Goal: Transaction & Acquisition: Purchase product/service

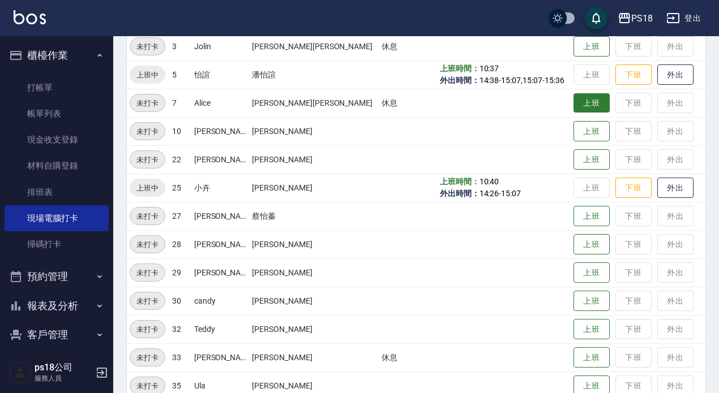
scroll to position [256, 0]
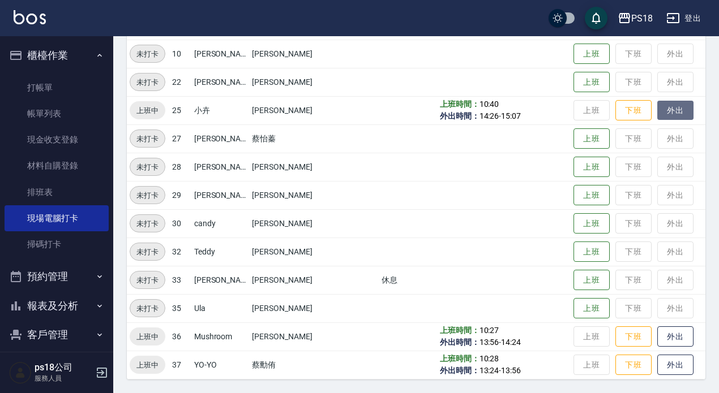
click at [665, 111] on button "外出" at bounding box center [675, 111] width 36 height 20
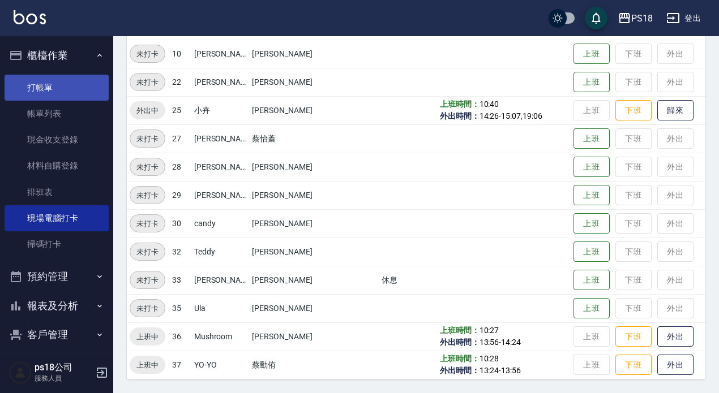
click at [45, 85] on link "打帳單" at bounding box center [57, 88] width 104 height 26
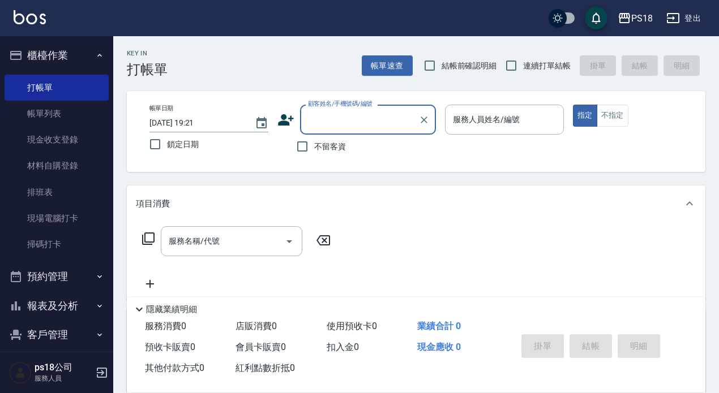
drag, startPoint x: 319, startPoint y: 144, endPoint x: 463, endPoint y: 144, distance: 144.9
click at [350, 144] on div "不留客資" at bounding box center [356, 147] width 158 height 24
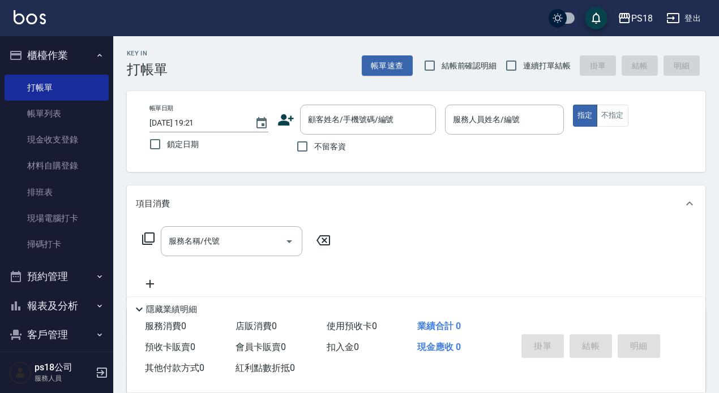
drag, startPoint x: 300, startPoint y: 147, endPoint x: 340, endPoint y: 140, distance: 40.3
click at [302, 147] on input "不留客資" at bounding box center [302, 147] width 24 height 24
checkbox input "true"
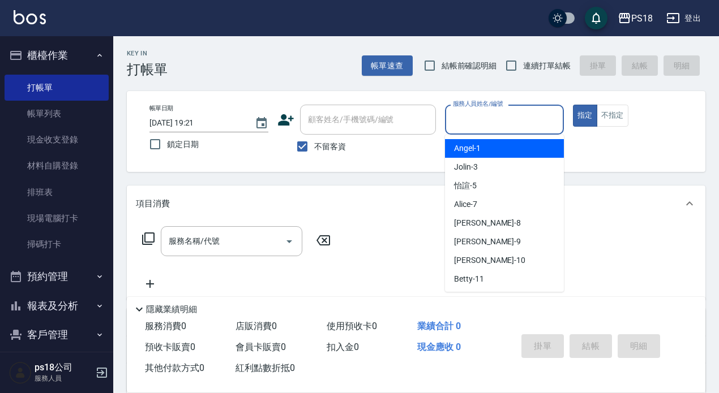
click at [467, 121] on input "服務人員姓名/編號" at bounding box center [504, 120] width 109 height 20
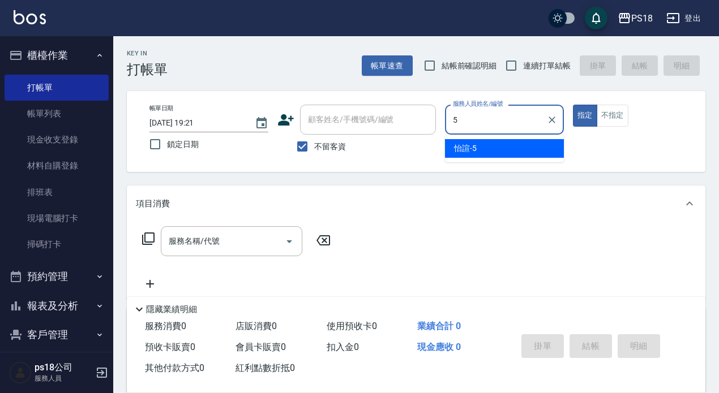
drag, startPoint x: 474, startPoint y: 147, endPoint x: 432, endPoint y: 125, distance: 47.1
click at [472, 146] on span "怡諠 -5" at bounding box center [465, 149] width 23 height 12
type input "怡諠-5"
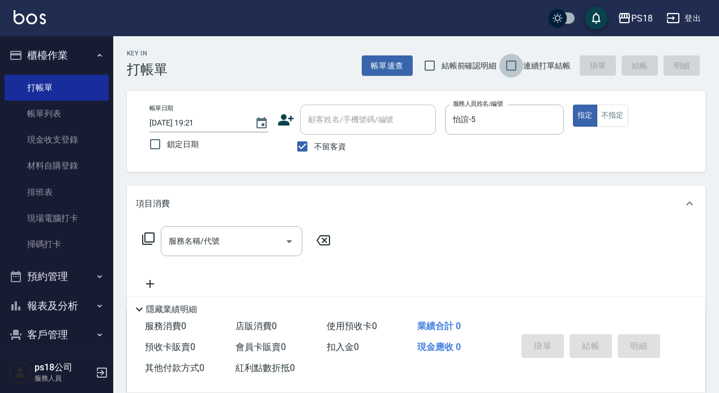
click at [512, 65] on input "連續打單結帳" at bounding box center [511, 66] width 24 height 24
checkbox input "true"
click at [617, 114] on button "不指定" at bounding box center [612, 116] width 32 height 22
click at [181, 241] on div "服務名稱/代號 服務名稱/代號" at bounding box center [231, 241] width 141 height 30
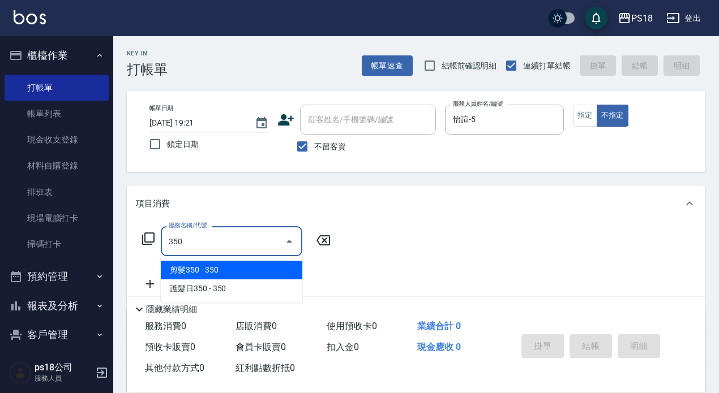
click at [220, 267] on span "剪髮350 - 350" at bounding box center [231, 270] width 141 height 19
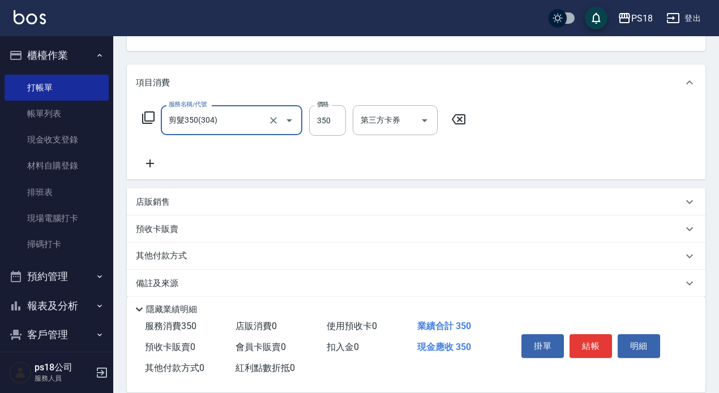
scroll to position [134, 0]
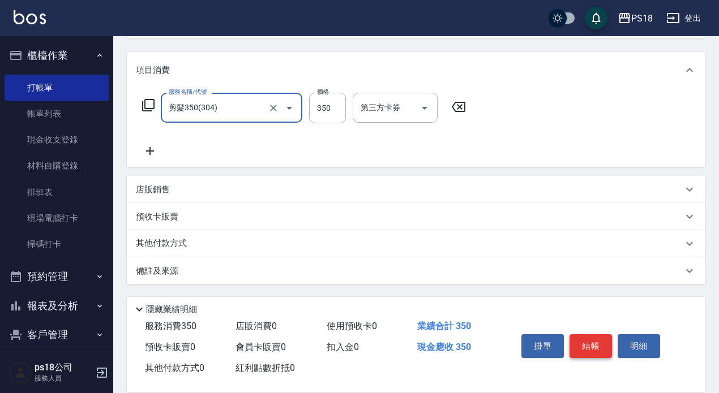
type input "剪髮350(304)"
click at [590, 341] on button "結帳" at bounding box center [590, 346] width 42 height 24
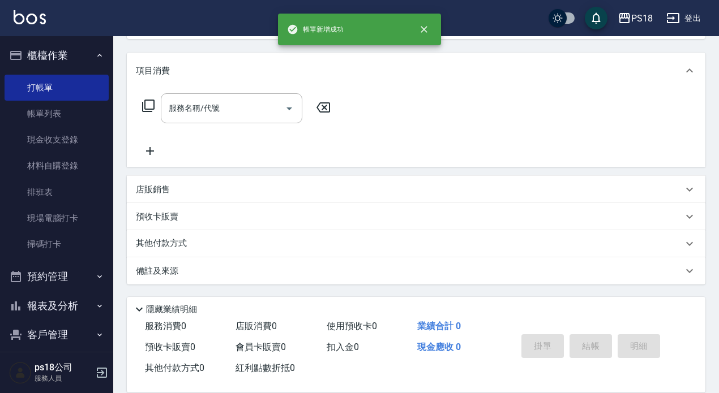
scroll to position [0, 0]
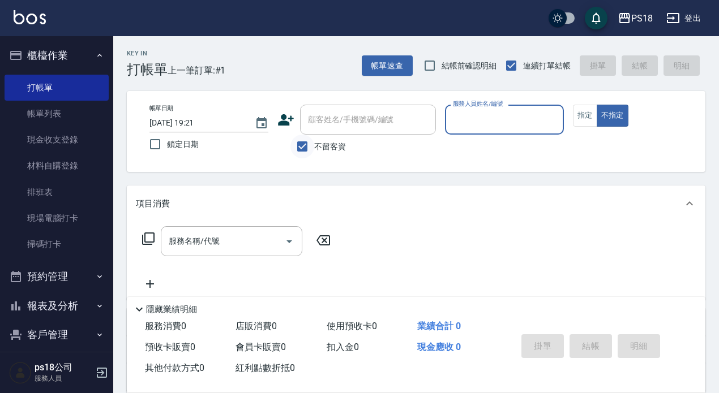
click at [299, 147] on input "不留客資" at bounding box center [302, 147] width 24 height 24
checkbox input "false"
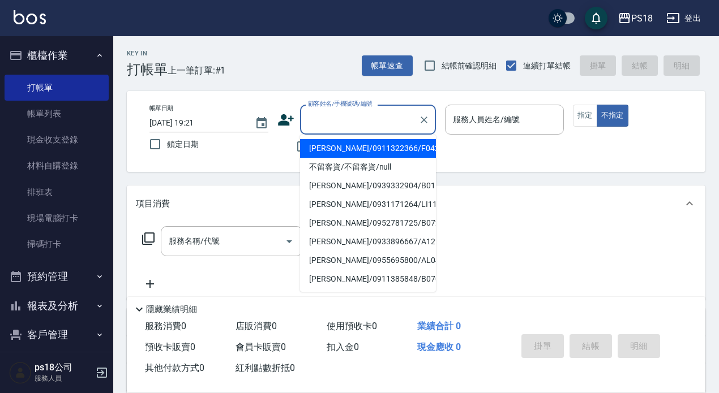
click at [313, 119] on input "顧客姓名/手機號碼/編號" at bounding box center [359, 120] width 109 height 20
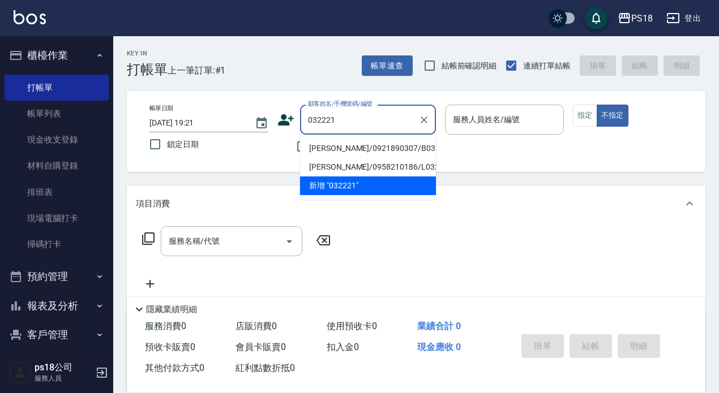
click at [359, 151] on li "[PERSON_NAME]/0921890307/B032221" at bounding box center [368, 148] width 136 height 19
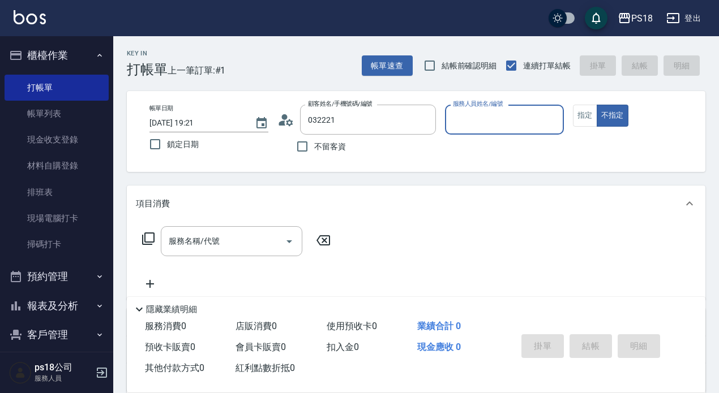
type input "[PERSON_NAME]/0921890307/B032221"
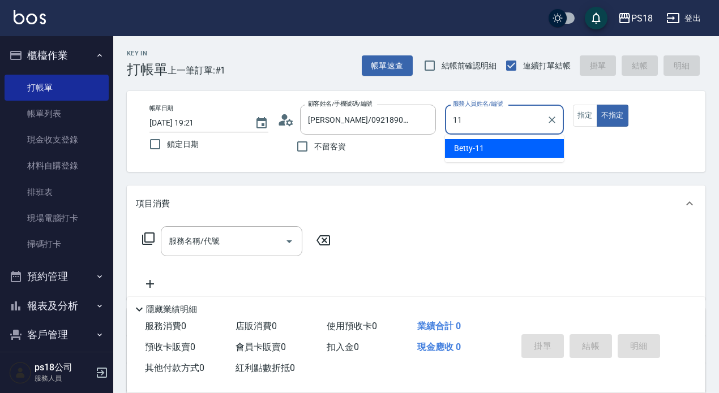
click at [489, 151] on div "Betty -11" at bounding box center [504, 148] width 119 height 19
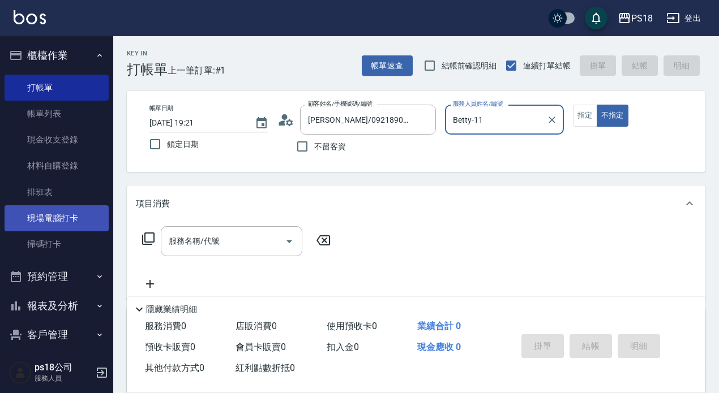
type input "Betty-11"
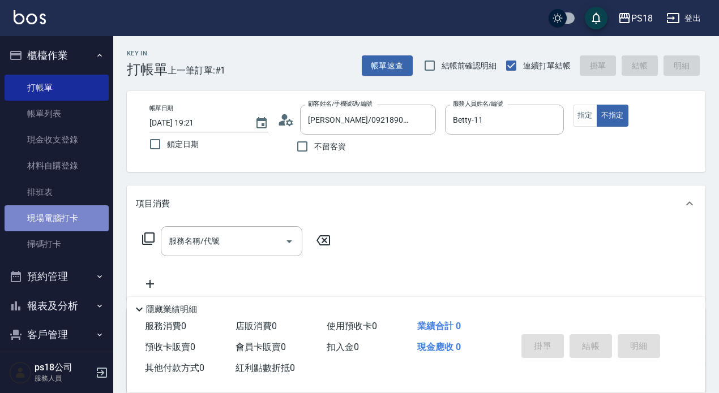
click at [58, 220] on link "現場電腦打卡" at bounding box center [57, 218] width 104 height 26
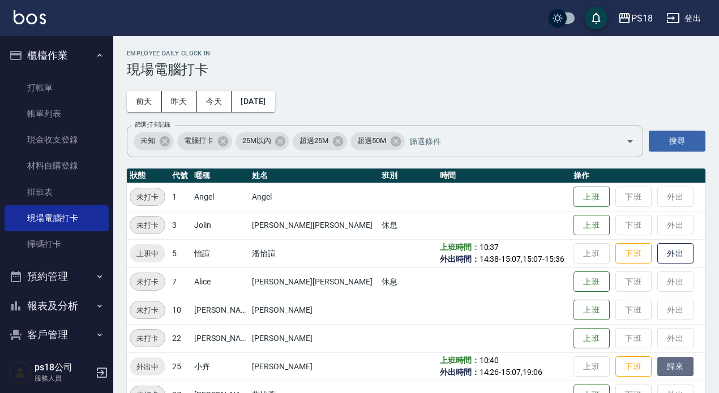
click at [658, 360] on button "歸來" at bounding box center [675, 367] width 36 height 20
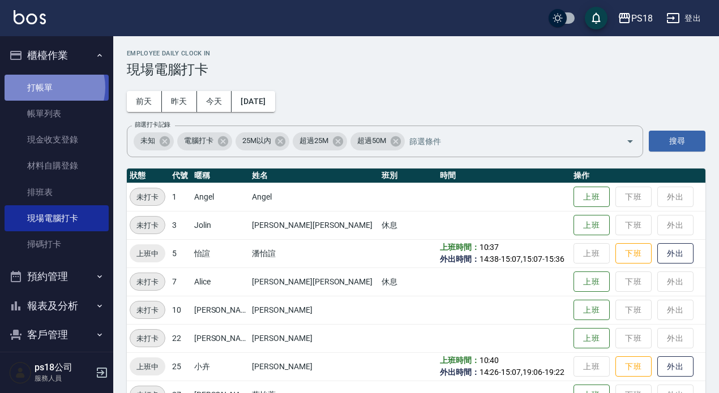
click at [49, 87] on link "打帳單" at bounding box center [57, 88] width 104 height 26
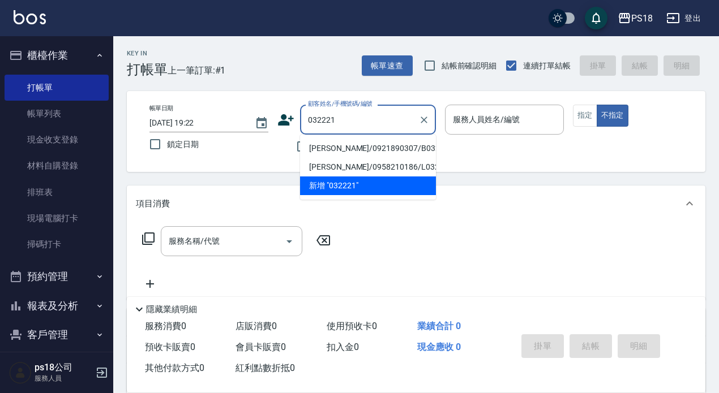
click at [352, 146] on li "[PERSON_NAME]/0921890307/B032221" at bounding box center [368, 148] width 136 height 19
type input "[PERSON_NAME]/0921890307/B032221"
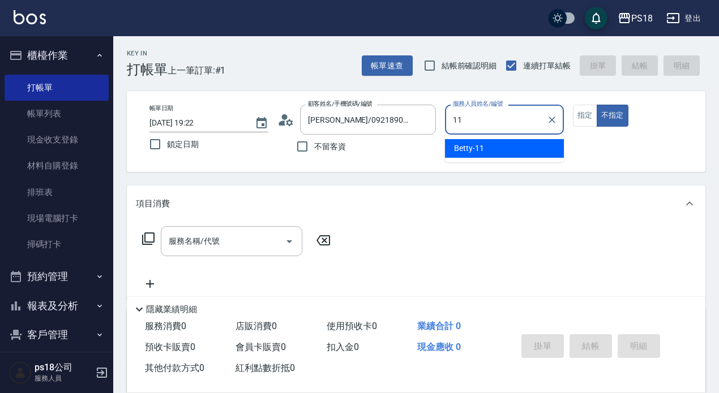
click at [468, 151] on span "Betty -11" at bounding box center [469, 149] width 30 height 12
type input "Betty-11"
click at [578, 112] on button "指定" at bounding box center [585, 116] width 24 height 22
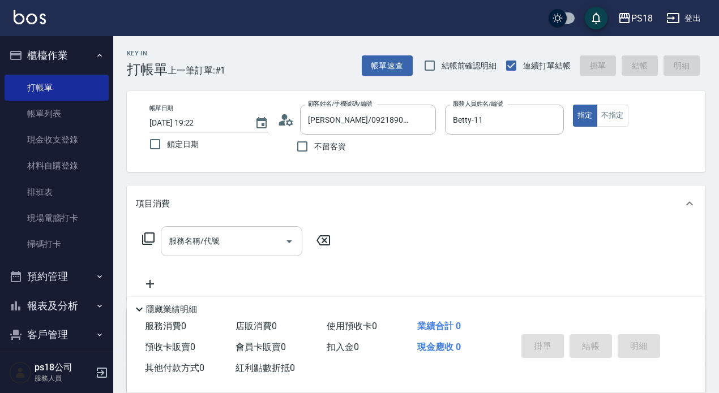
click at [183, 239] on input "服務名稱/代號" at bounding box center [223, 241] width 114 height 20
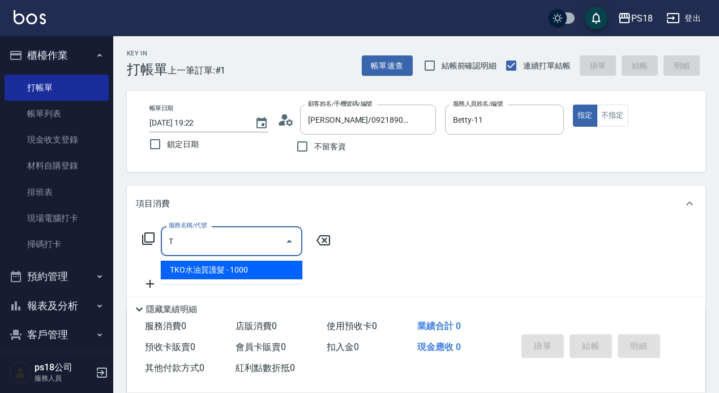
click at [255, 264] on span "TKO水油質護髮 - 1000" at bounding box center [231, 270] width 141 height 19
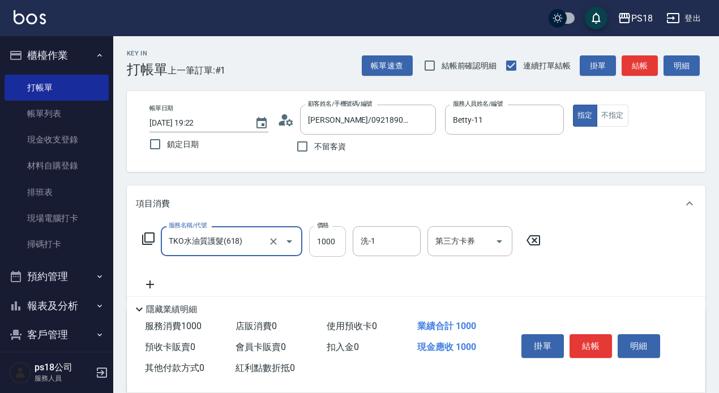
type input "TKO水油質護髮(618)"
click at [334, 238] on input "1000" at bounding box center [327, 241] width 37 height 31
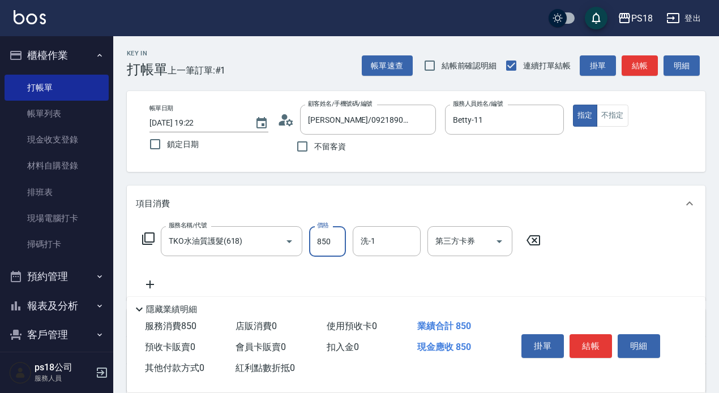
type input "850"
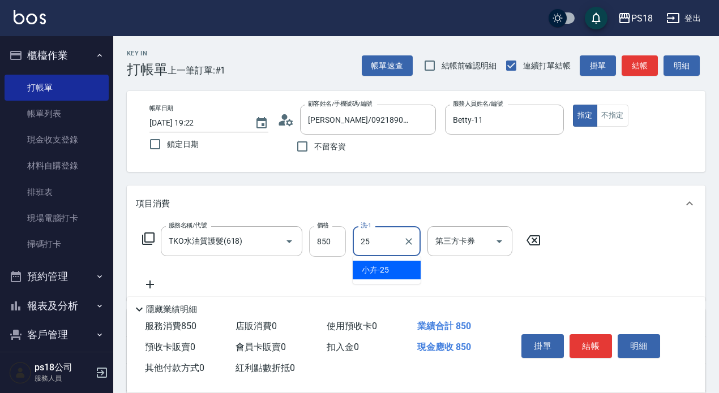
type input "小卉-25"
click at [152, 283] on icon at bounding box center [150, 285] width 28 height 14
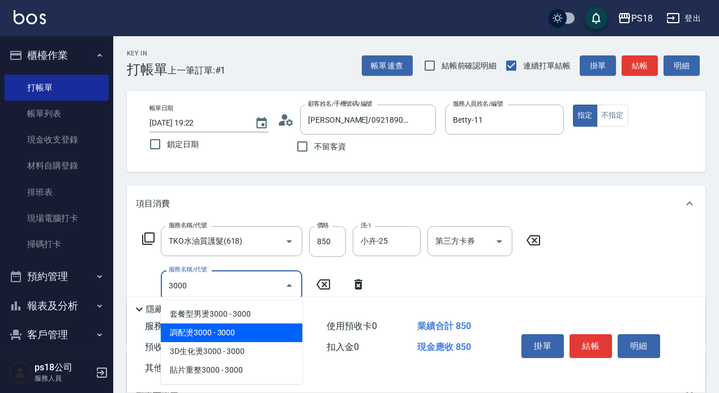
click at [220, 333] on span "調配燙3000 - 3000" at bounding box center [231, 333] width 141 height 19
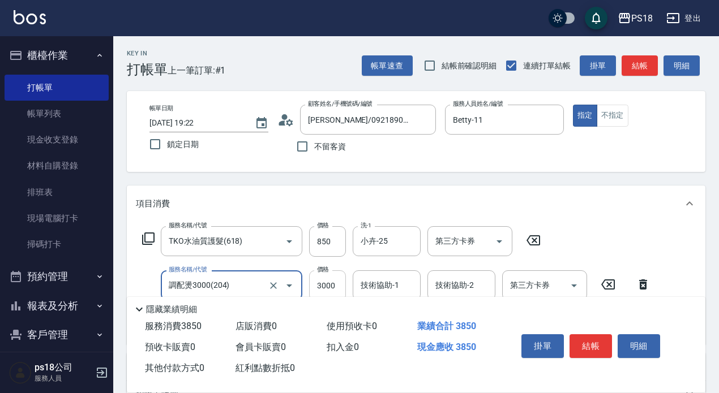
type input "調配燙3000(204)"
click at [334, 281] on input "3000" at bounding box center [327, 285] width 37 height 31
type input "3060"
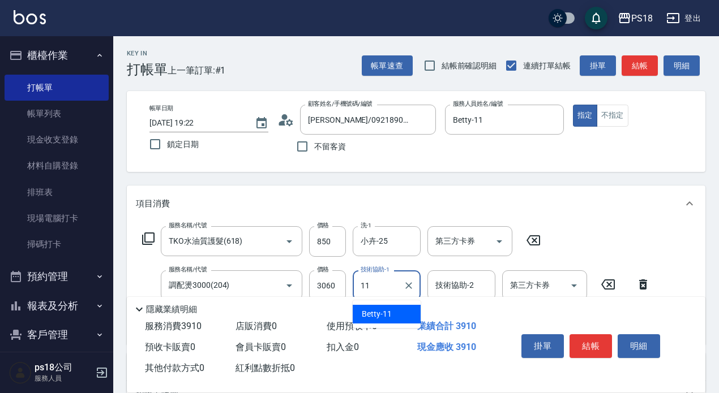
click at [385, 313] on span "Betty -11" at bounding box center [377, 314] width 30 height 12
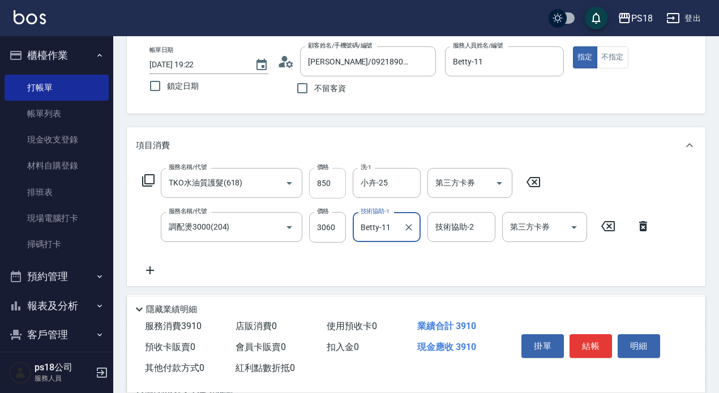
scroll to position [170, 0]
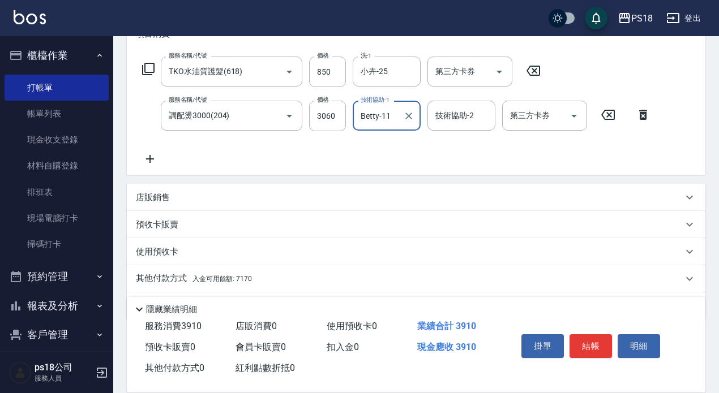
type input "Betty-11"
click at [152, 160] on icon at bounding box center [150, 159] width 8 height 8
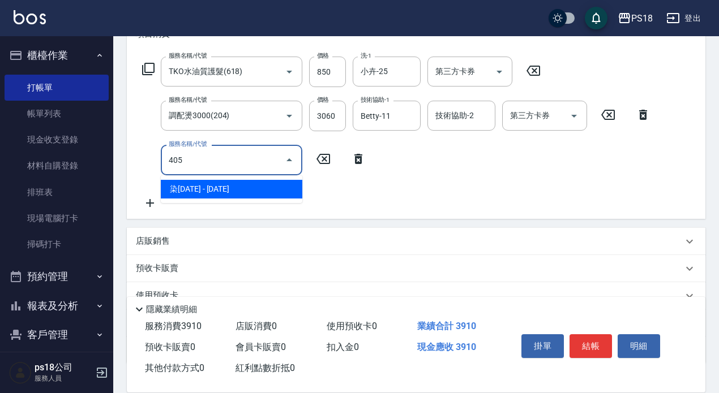
click at [228, 189] on span "染[DATE] - [DATE]" at bounding box center [231, 189] width 141 height 19
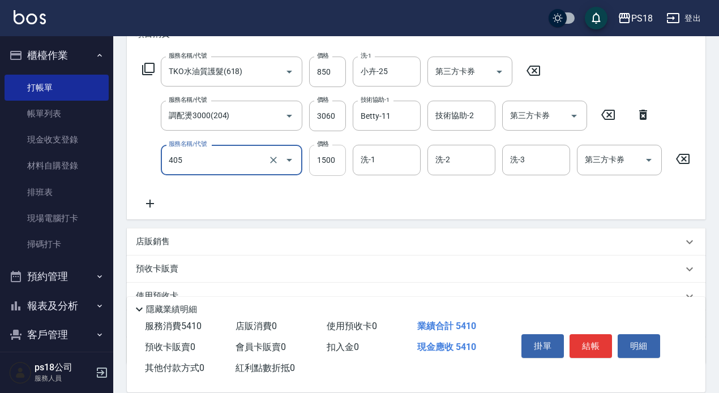
type input "染1500(405)"
click at [333, 157] on input "1500" at bounding box center [327, 160] width 37 height 31
type input "2550"
click at [380, 158] on input "洗-1" at bounding box center [387, 160] width 58 height 20
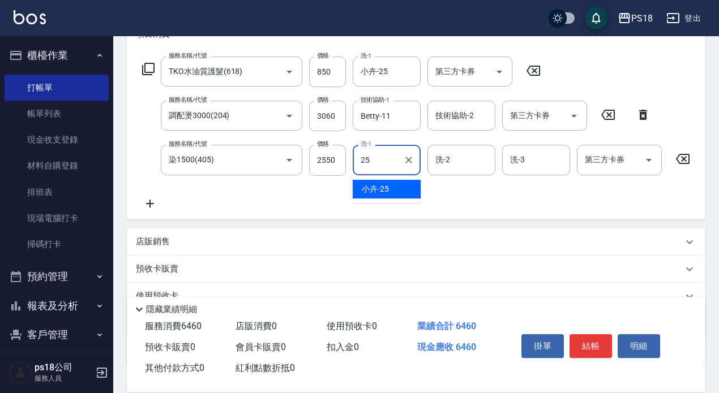
type input "小卉-25"
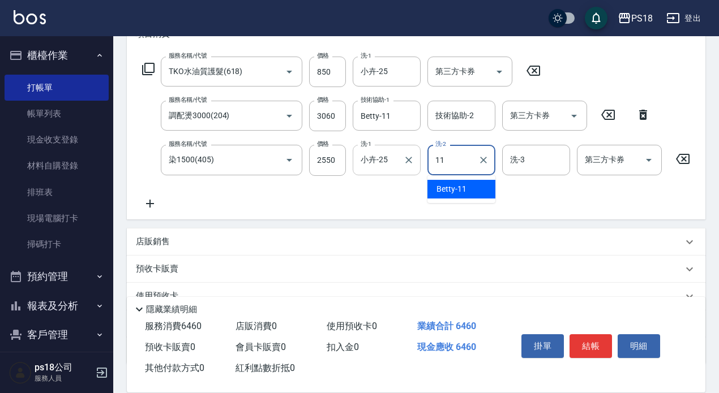
type input "Betty-11"
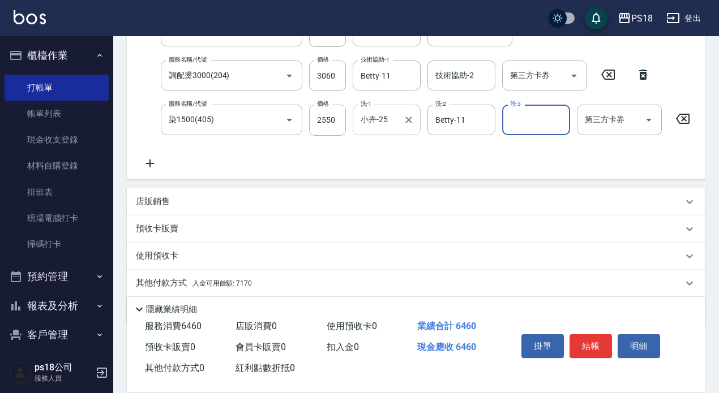
scroll to position [259, 0]
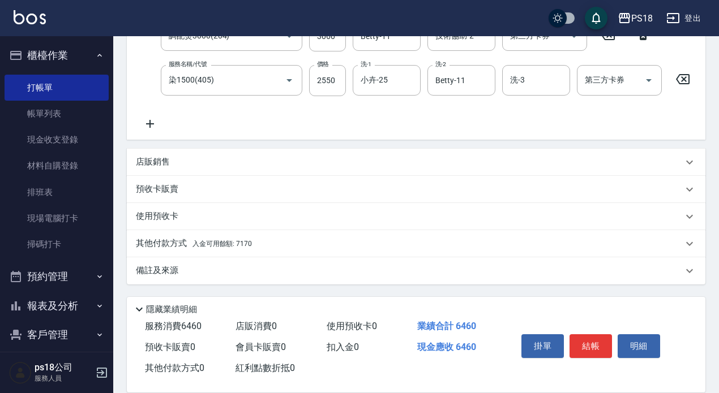
click at [212, 244] on span "入金可用餘額: 7170" at bounding box center [221, 244] width 59 height 8
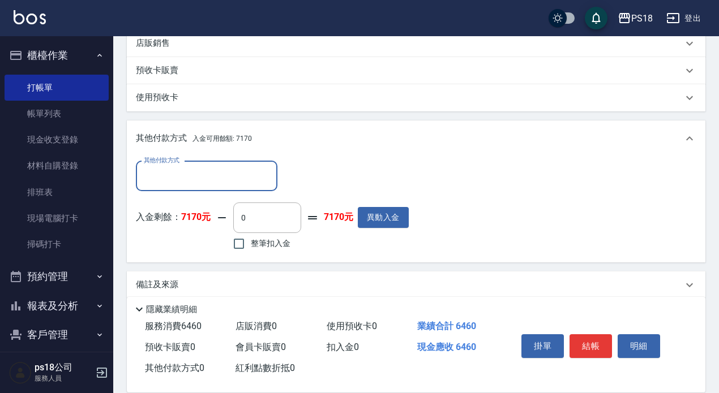
scroll to position [372, 0]
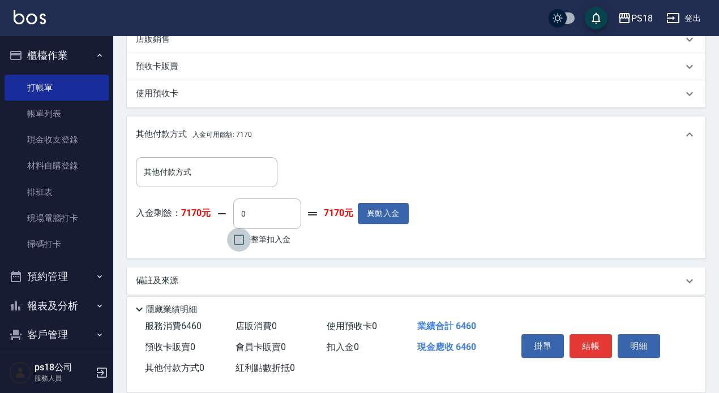
click at [239, 251] on input "整筆扣入金" at bounding box center [239, 240] width 24 height 24
checkbox input "true"
type input "6460"
click at [588, 336] on button "結帳" at bounding box center [590, 346] width 42 height 24
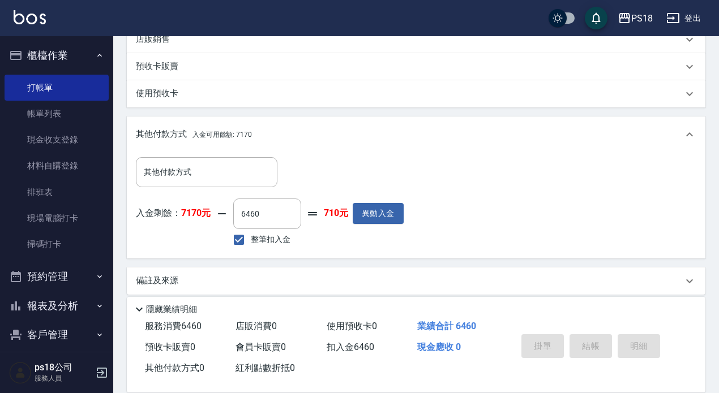
type input "[DATE] 19:23"
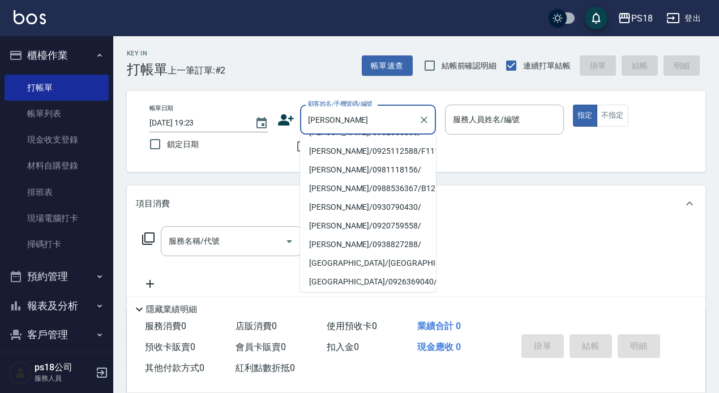
scroll to position [100, 0]
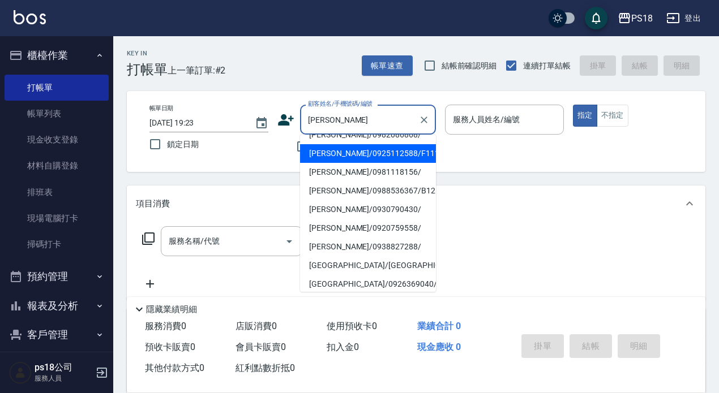
type input "[PERSON_NAME]"
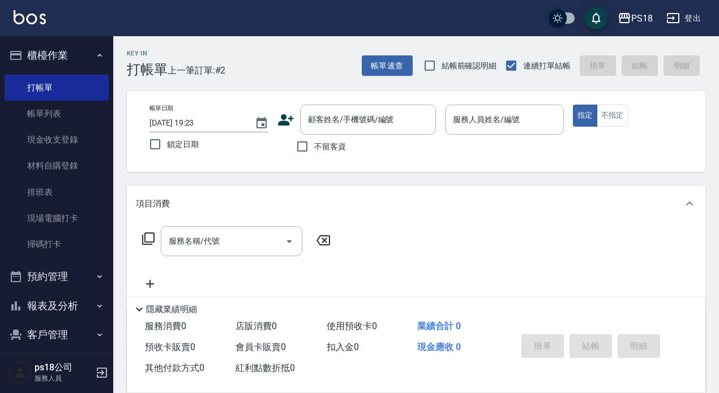
drag, startPoint x: 267, startPoint y: 176, endPoint x: 277, endPoint y: 161, distance: 18.4
click at [265, 173] on div "Key In 打帳單 上一筆訂單:#2 帳單速查 結帳前確認明細 連續打單結帳 掛單 結帳 明細 帳單日期 [DATE] 19:23 鎖定日期 顧客姓名/手機…" at bounding box center [415, 294] width 605 height 517
click at [299, 147] on input "不留客資" at bounding box center [302, 147] width 24 height 24
checkbox input "true"
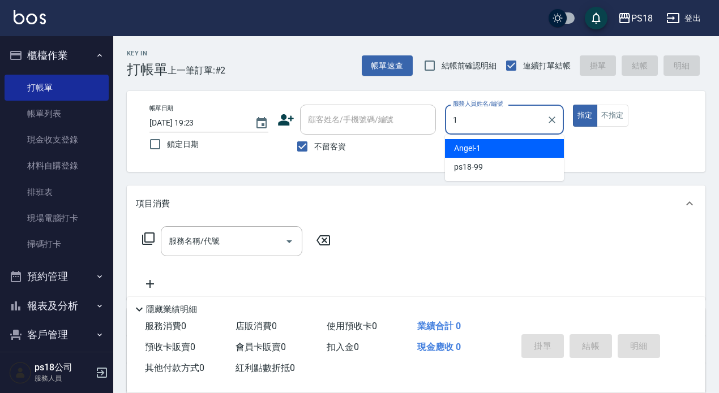
click at [476, 148] on span "[PERSON_NAME] -1" at bounding box center [467, 149] width 27 height 12
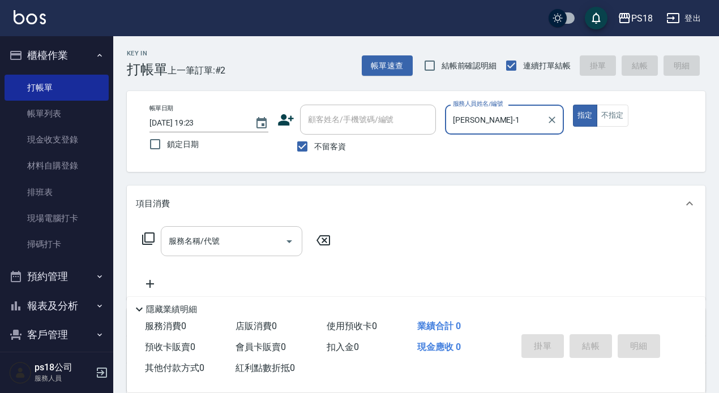
type input "[PERSON_NAME]-1"
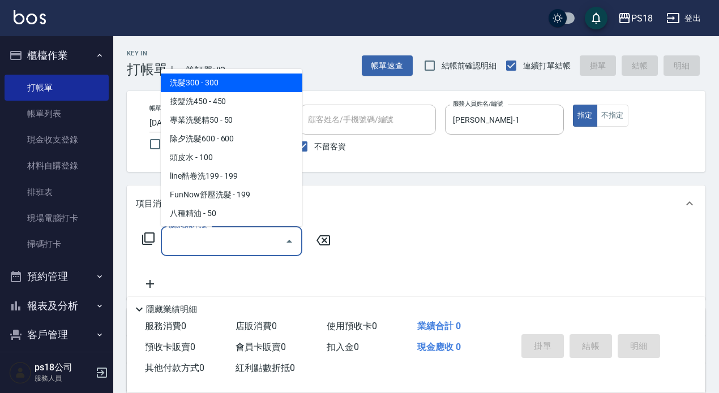
click at [174, 241] on input "服務名稱/代號" at bounding box center [223, 241] width 114 height 20
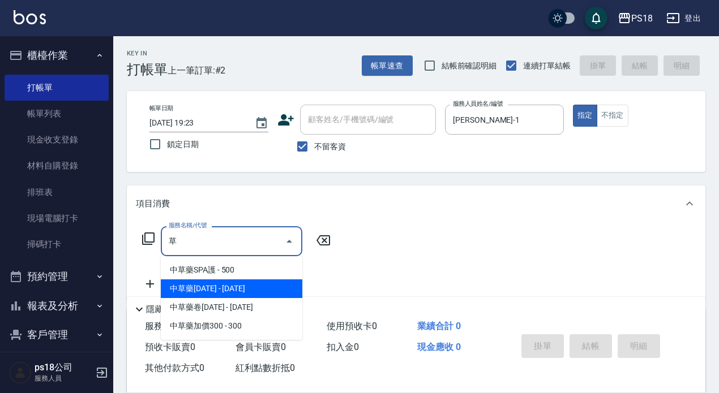
click at [228, 288] on span "中草藥[DATE] - [DATE]" at bounding box center [231, 289] width 141 height 19
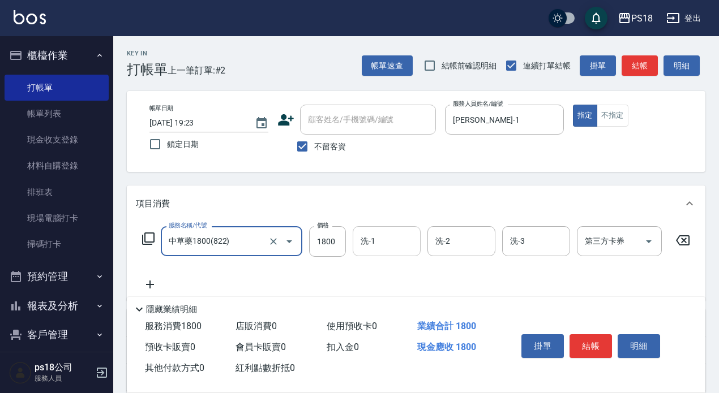
type input "中草藥1800(822)"
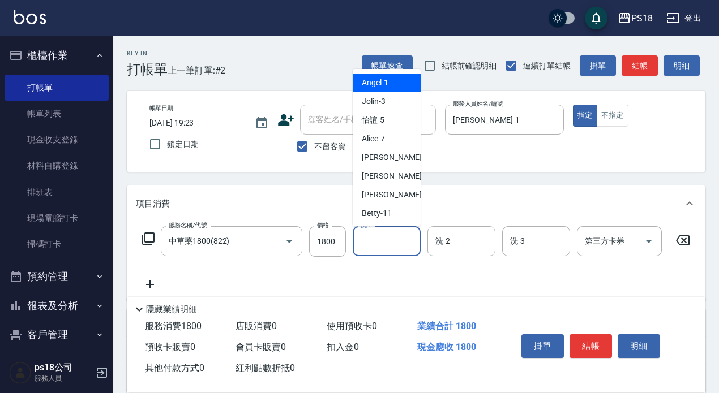
click at [397, 239] on input "洗-1" at bounding box center [387, 241] width 58 height 20
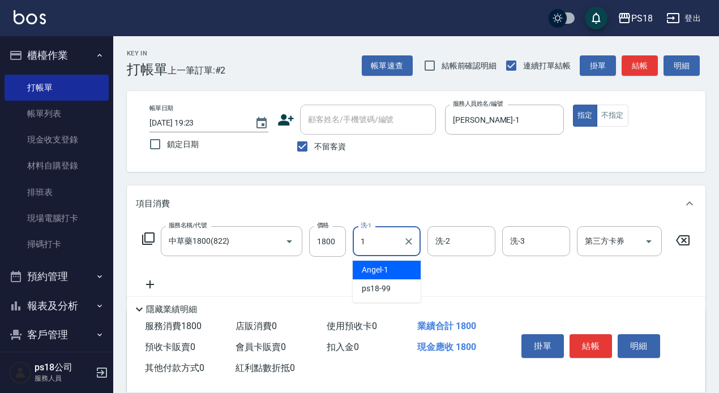
type input "[PERSON_NAME]-1"
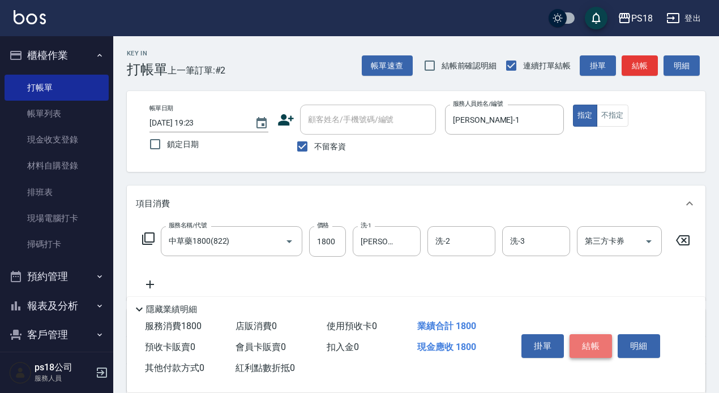
click at [590, 336] on button "結帳" at bounding box center [590, 346] width 42 height 24
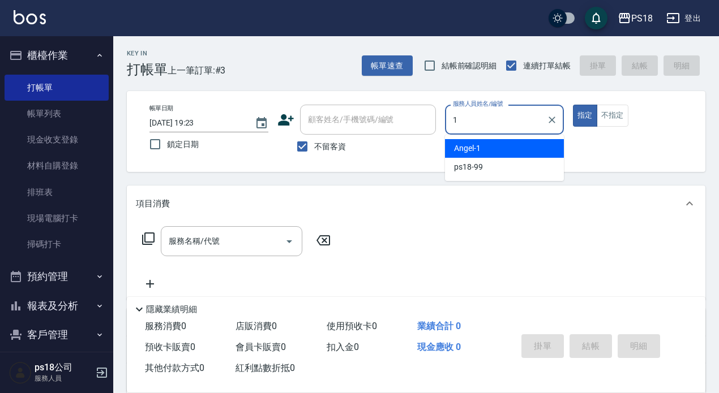
drag, startPoint x: 465, startPoint y: 148, endPoint x: 447, endPoint y: 144, distance: 17.9
click at [464, 147] on span "[PERSON_NAME] -1" at bounding box center [467, 149] width 27 height 12
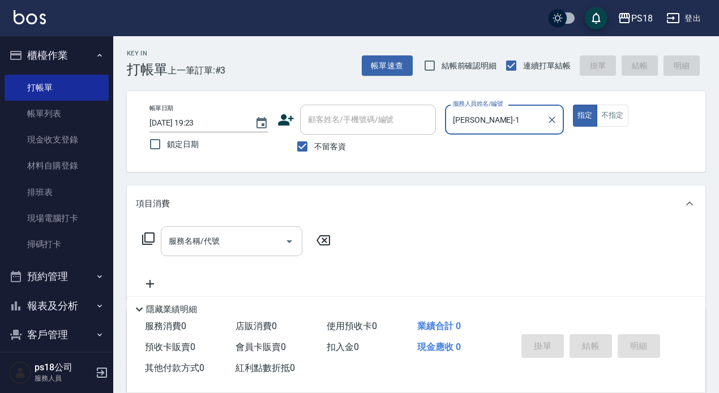
type input "[PERSON_NAME]-1"
click at [188, 242] on div "服務名稱/代號 服務名稱/代號" at bounding box center [231, 241] width 141 height 30
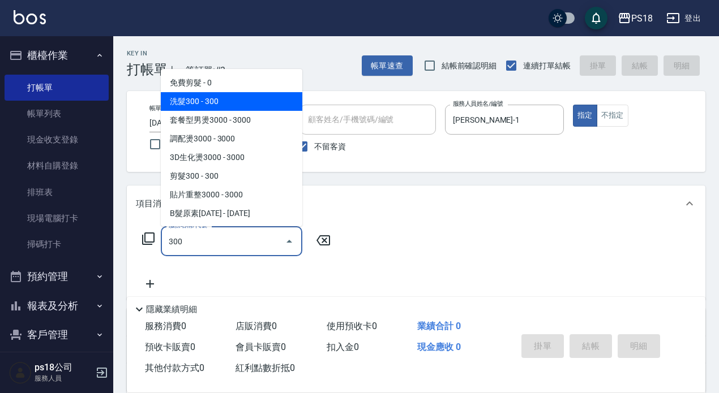
click at [220, 102] on span "洗髮300 - 300" at bounding box center [231, 101] width 141 height 19
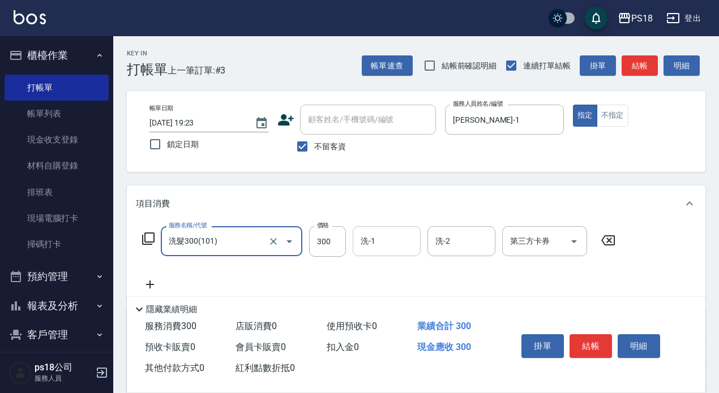
type input "洗髮300(101)"
click at [374, 243] on input "洗-1" at bounding box center [387, 241] width 58 height 20
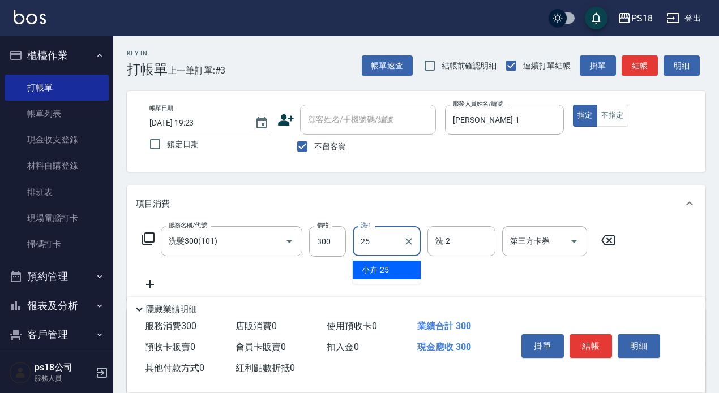
click at [399, 270] on div "小卉 -25" at bounding box center [387, 270] width 68 height 19
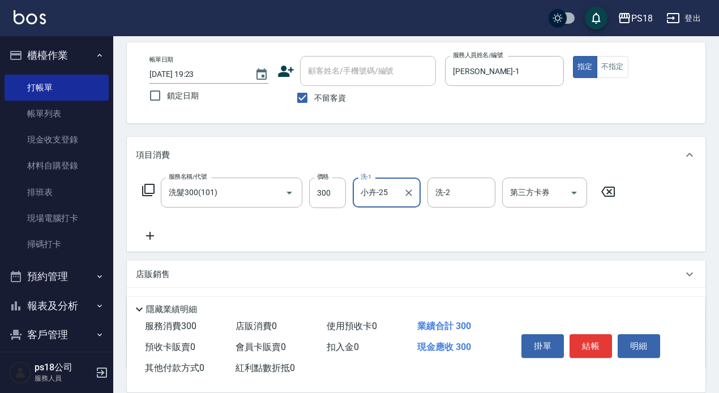
scroll to position [113, 0]
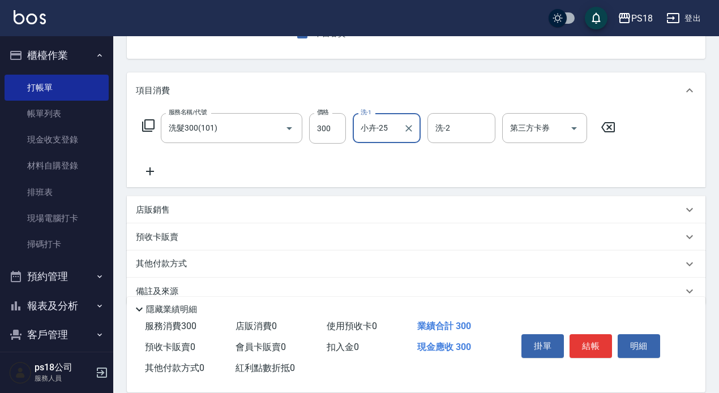
type input "小卉-25"
click at [154, 169] on icon at bounding box center [150, 172] width 28 height 14
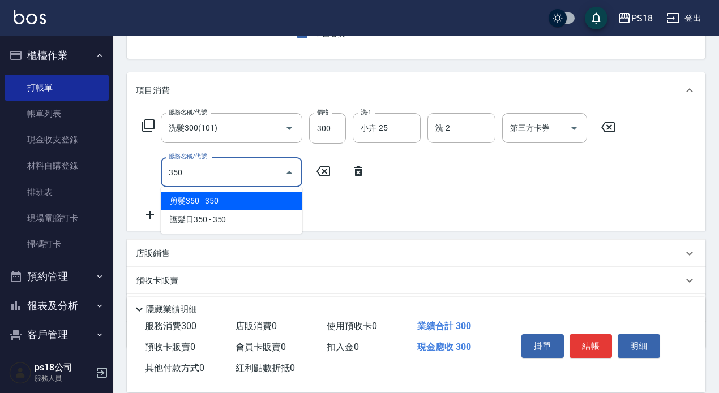
click at [217, 202] on span "剪髮350 - 350" at bounding box center [231, 201] width 141 height 19
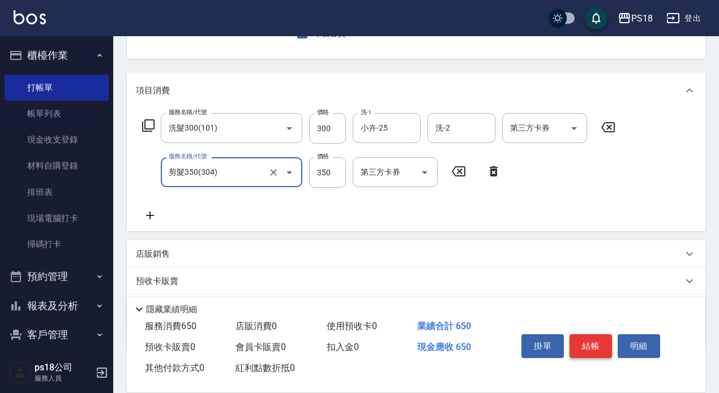
type input "剪髮350(304)"
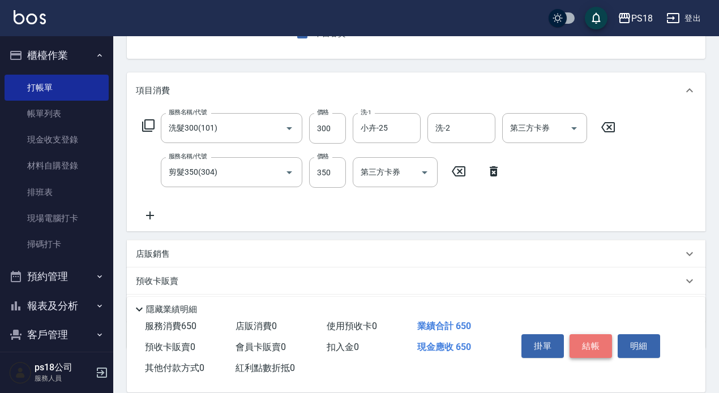
click at [581, 336] on button "結帳" at bounding box center [590, 346] width 42 height 24
type input "[DATE] 19:24"
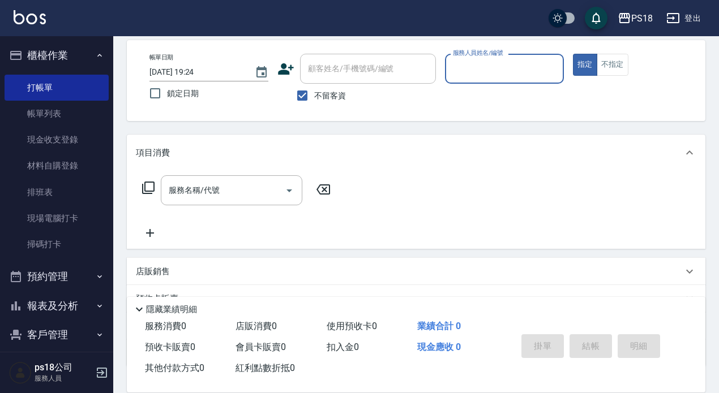
scroll to position [0, 0]
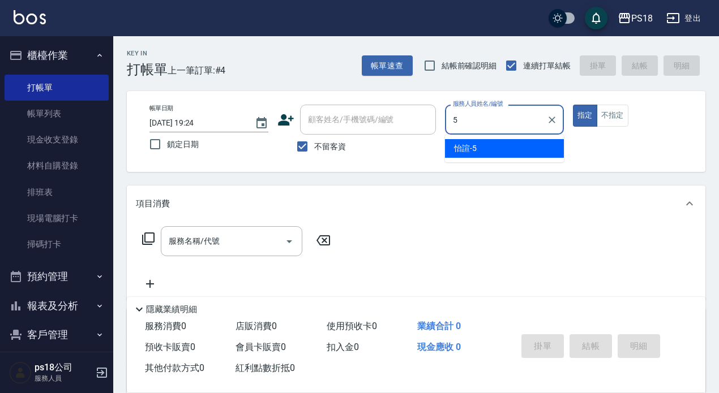
click at [488, 145] on div "怡諠 -5" at bounding box center [504, 148] width 119 height 19
type input "怡諠-5"
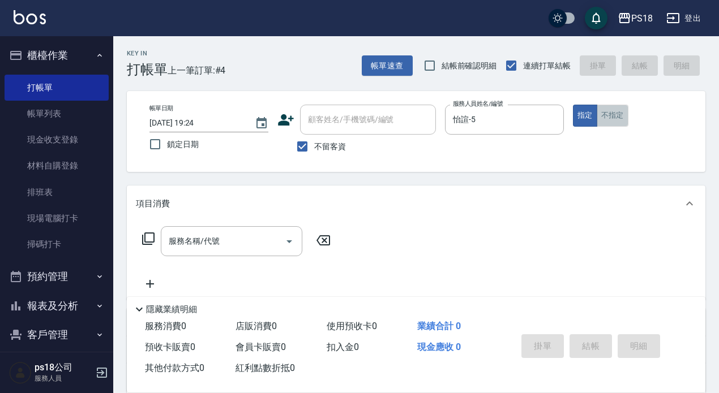
click at [610, 110] on button "不指定" at bounding box center [612, 116] width 32 height 22
drag, startPoint x: 173, startPoint y: 234, endPoint x: 163, endPoint y: 230, distance: 10.6
click at [171, 235] on input "服務名稱/代號" at bounding box center [223, 241] width 114 height 20
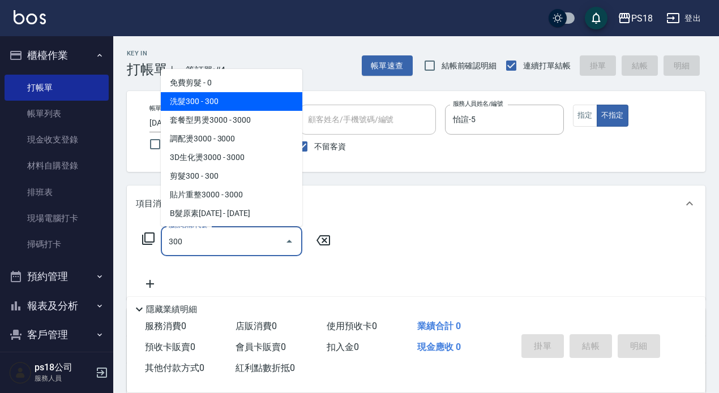
click at [202, 98] on span "洗髮300 - 300" at bounding box center [231, 101] width 141 height 19
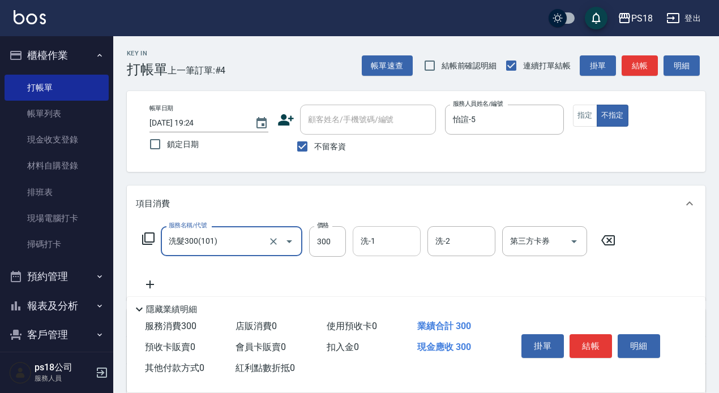
type input "洗髮300(101)"
drag, startPoint x: 371, startPoint y: 244, endPoint x: 360, endPoint y: 231, distance: 16.9
click at [371, 243] on input "洗-1" at bounding box center [387, 241] width 58 height 20
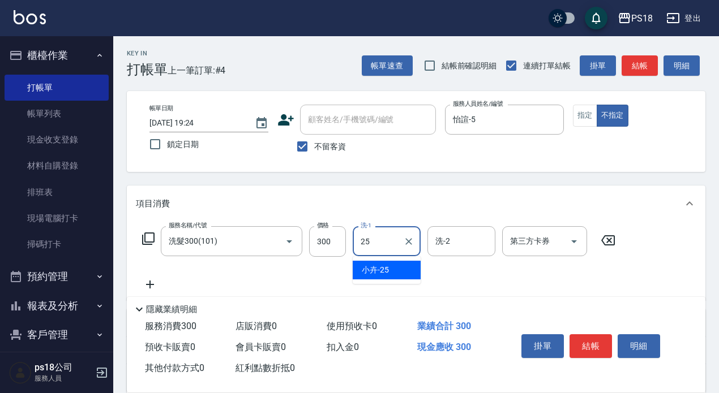
click at [407, 268] on div "小卉 -25" at bounding box center [387, 270] width 68 height 19
type input "小卉-25"
click at [591, 334] on button "結帳" at bounding box center [590, 346] width 42 height 24
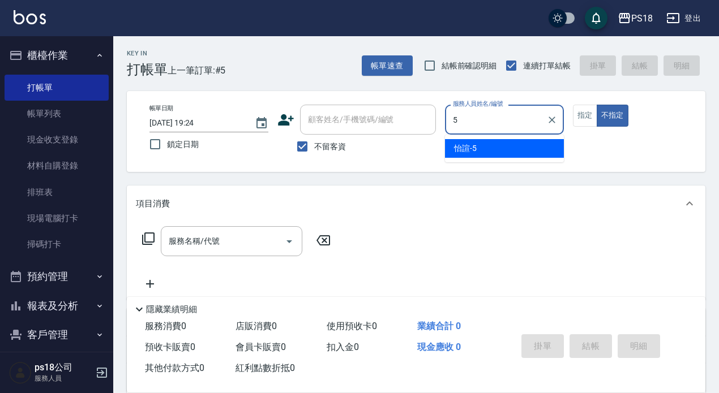
click at [479, 149] on div "怡諠 -5" at bounding box center [504, 148] width 119 height 19
type input "怡諠-5"
click at [172, 229] on div "服務名稱/代號" at bounding box center [231, 241] width 141 height 30
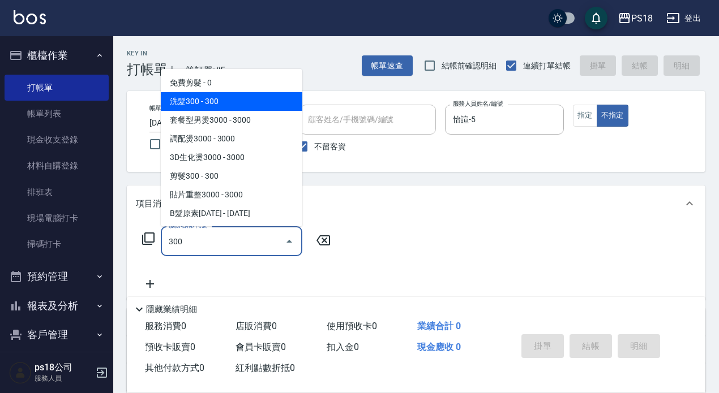
click at [197, 97] on span "洗髮300 - 300" at bounding box center [231, 101] width 141 height 19
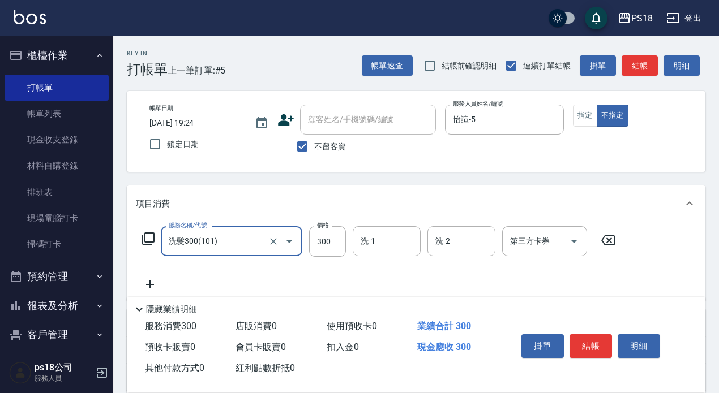
type input "洗髮300(101)"
click at [366, 236] on input "洗-1" at bounding box center [387, 241] width 58 height 20
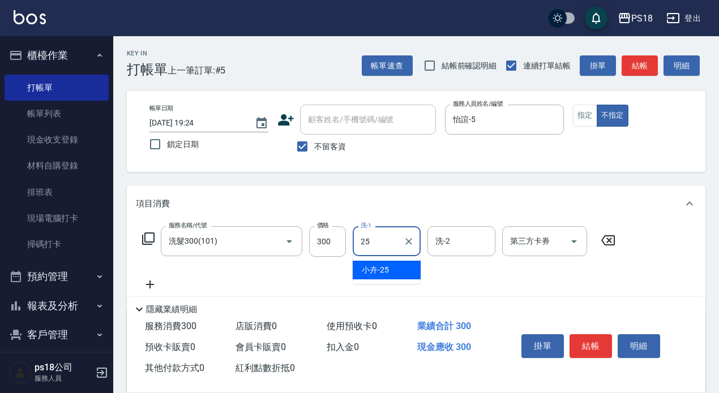
click at [384, 272] on span "小卉 -25" at bounding box center [375, 270] width 27 height 12
type input "小卉-25"
drag, startPoint x: 148, startPoint y: 282, endPoint x: 156, endPoint y: 282, distance: 7.4
click at [156, 282] on icon at bounding box center [150, 285] width 28 height 14
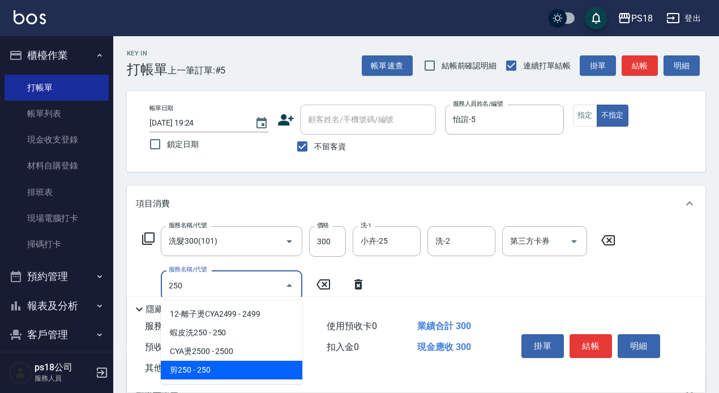
drag, startPoint x: 240, startPoint y: 369, endPoint x: 243, endPoint y: 364, distance: 5.8
click at [241, 367] on span "剪250 - 250" at bounding box center [231, 370] width 141 height 19
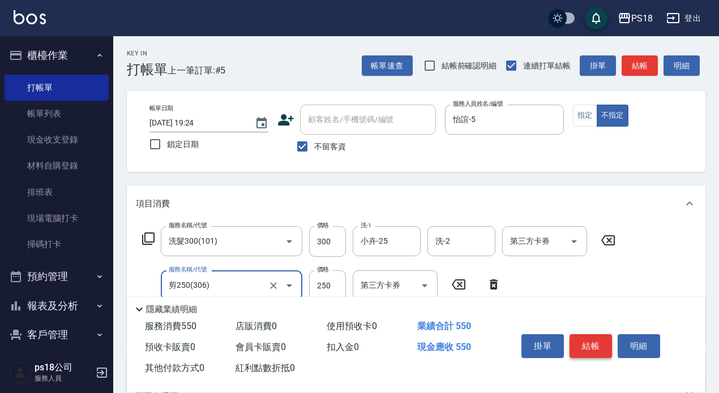
type input "剪250(306)"
drag, startPoint x: 598, startPoint y: 337, endPoint x: 586, endPoint y: 332, distance: 13.4
click at [592, 336] on button "結帳" at bounding box center [590, 346] width 42 height 24
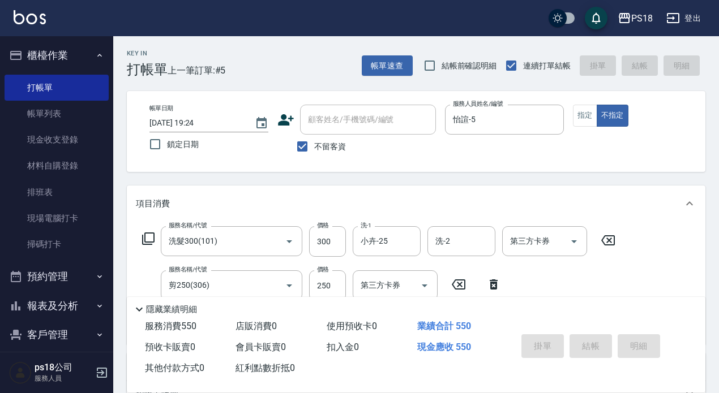
type input "[DATE] 19:25"
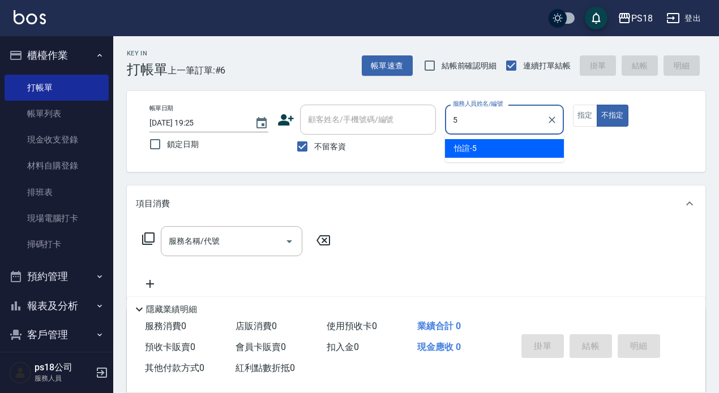
click at [487, 148] on div "怡諠 -5" at bounding box center [504, 148] width 119 height 19
type input "怡諠-5"
click at [182, 245] on input "服務名稱/代號" at bounding box center [223, 241] width 114 height 20
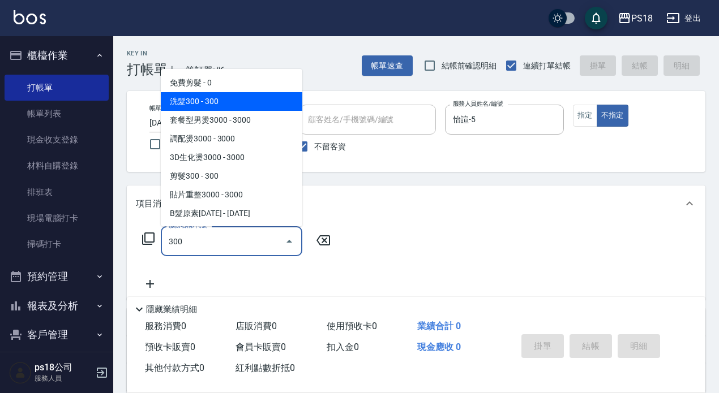
click at [208, 102] on span "洗髮300 - 300" at bounding box center [231, 101] width 141 height 19
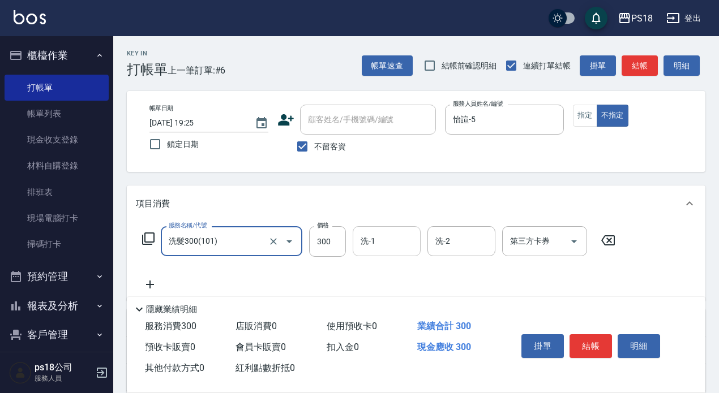
type input "洗髮300(101)"
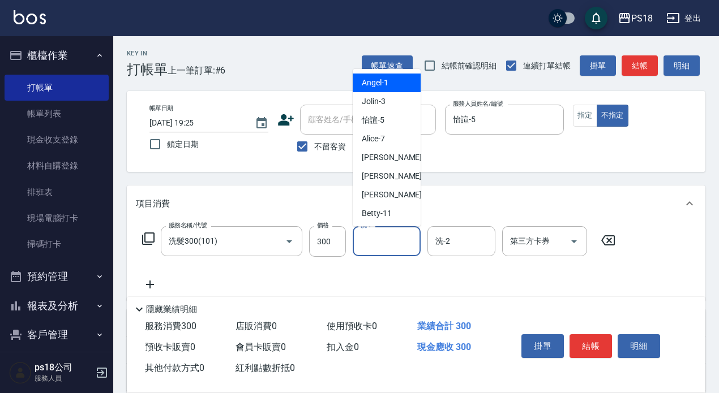
drag, startPoint x: 384, startPoint y: 242, endPoint x: 380, endPoint y: 237, distance: 6.5
click at [384, 241] on input "洗-1" at bounding box center [387, 241] width 58 height 20
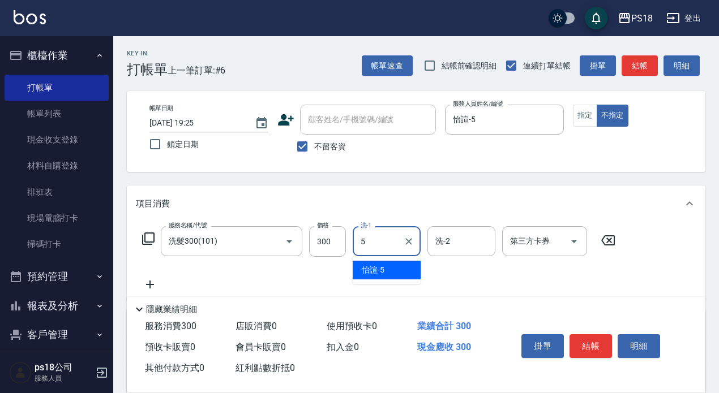
click at [388, 267] on div "怡諠 -5" at bounding box center [387, 270] width 68 height 19
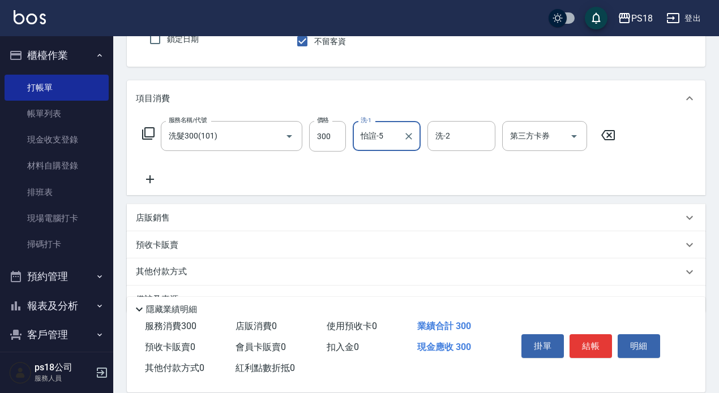
scroll to position [134, 0]
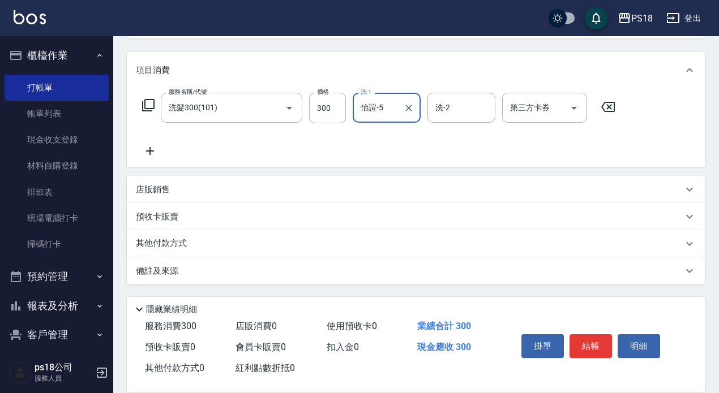
type input "怡諠-5"
click at [160, 184] on p "店販銷售" at bounding box center [153, 190] width 34 height 12
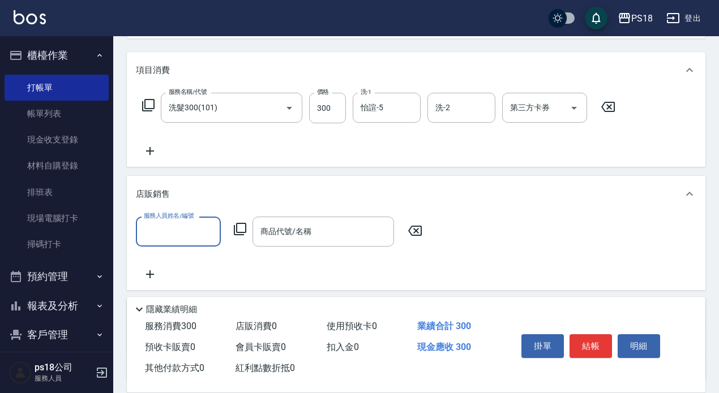
scroll to position [0, 0]
type input "怡諠-5"
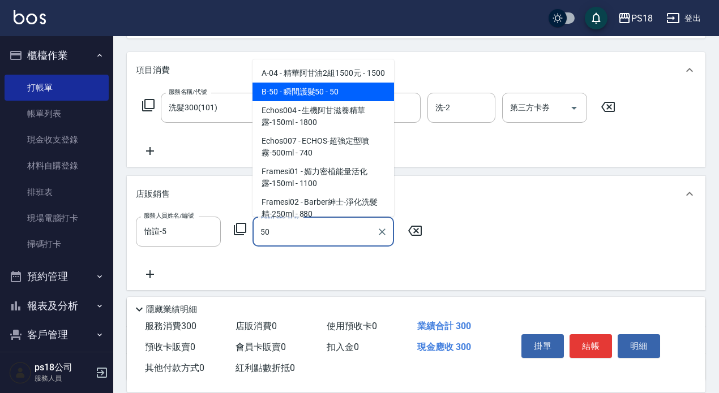
click at [285, 101] on span "B-50 - 瞬間護髮50 - 50" at bounding box center [322, 92] width 141 height 19
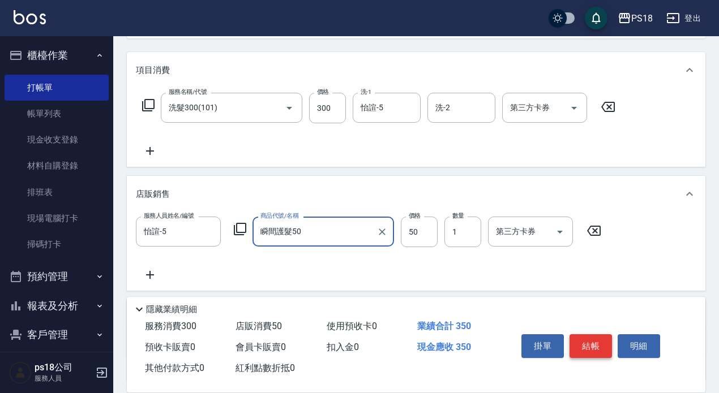
type input "瞬間護髮50"
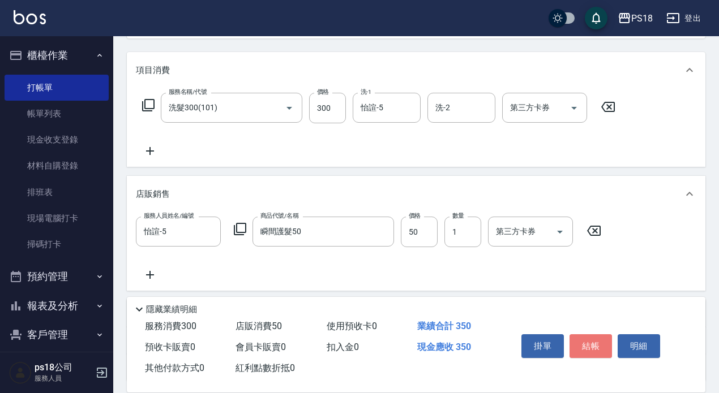
drag, startPoint x: 587, startPoint y: 336, endPoint x: 581, endPoint y: 329, distance: 9.2
click at [587, 336] on button "結帳" at bounding box center [590, 346] width 42 height 24
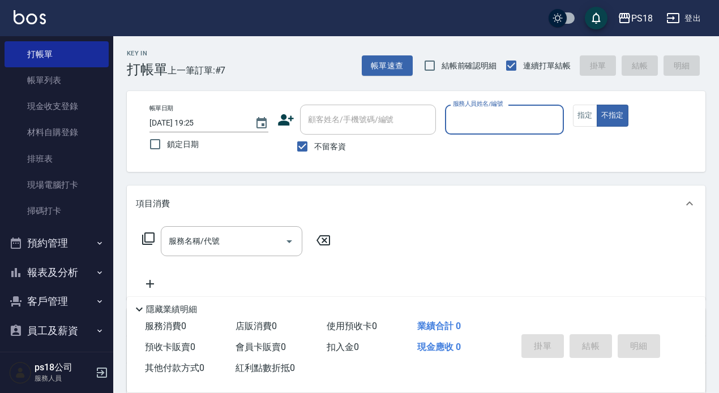
scroll to position [70, 0]
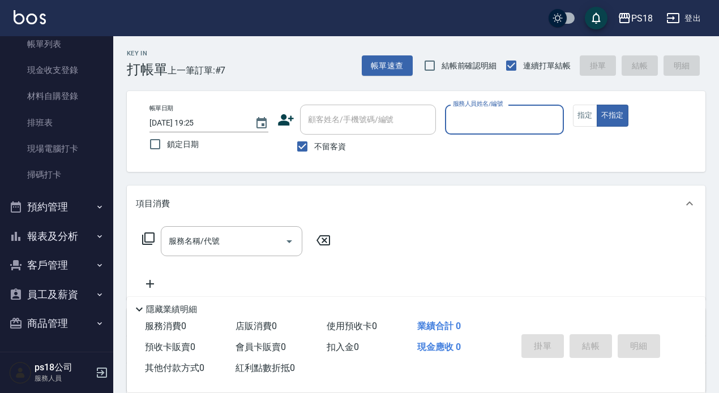
click at [70, 233] on button "報表及分析" at bounding box center [57, 236] width 104 height 29
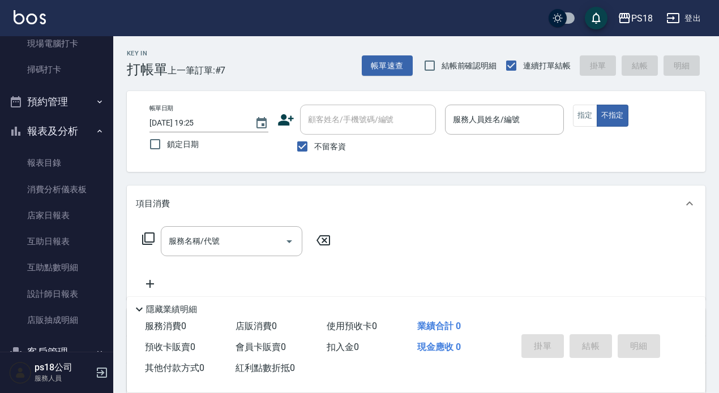
scroll to position [183, 0]
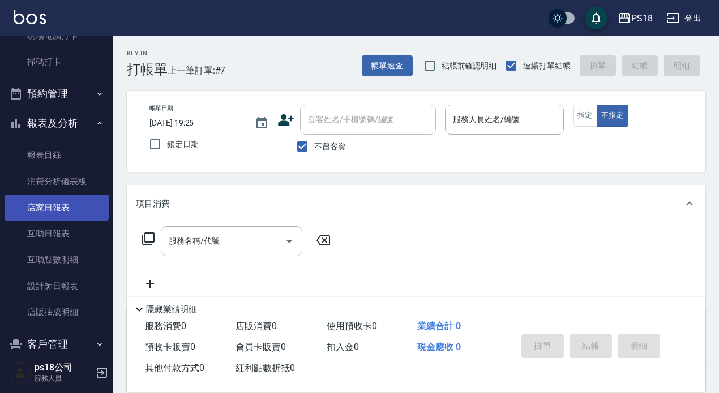
click at [50, 205] on link "店家日報表" at bounding box center [57, 208] width 104 height 26
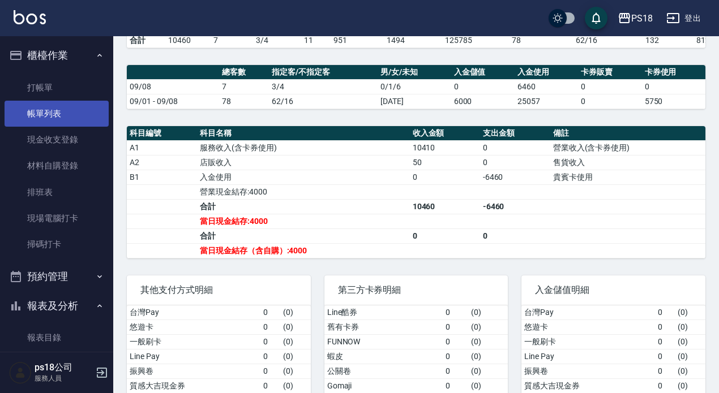
click at [48, 113] on link "帳單列表" at bounding box center [57, 114] width 104 height 26
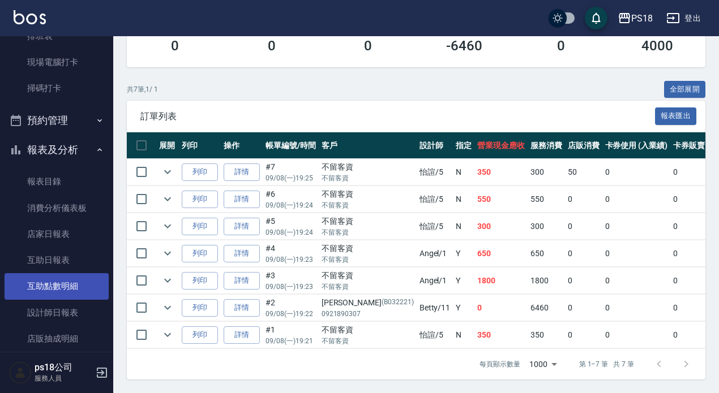
scroll to position [262, 0]
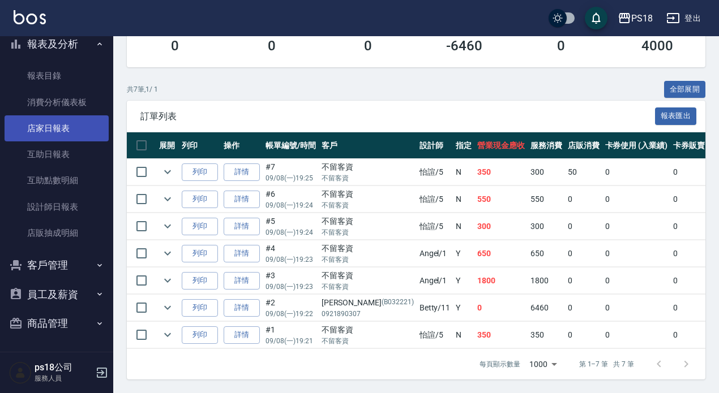
click at [60, 125] on link "店家日報表" at bounding box center [57, 128] width 104 height 26
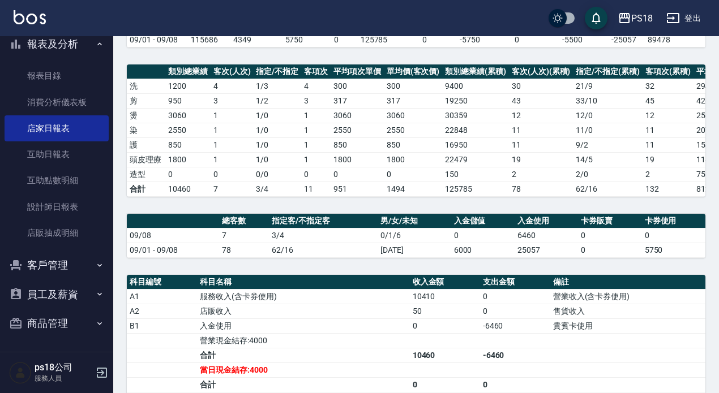
scroll to position [283, 0]
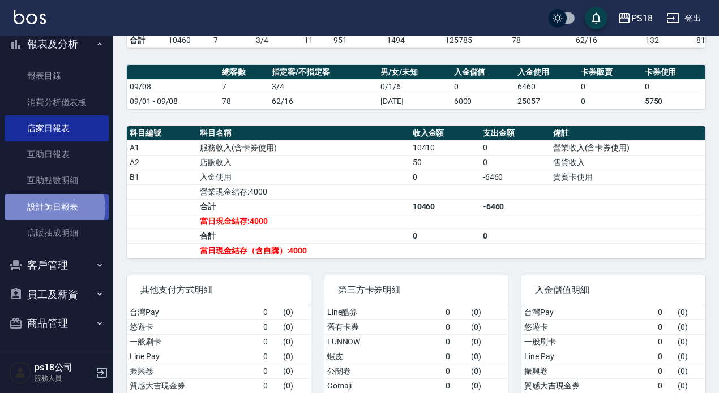
click at [49, 208] on link "設計師日報表" at bounding box center [57, 207] width 104 height 26
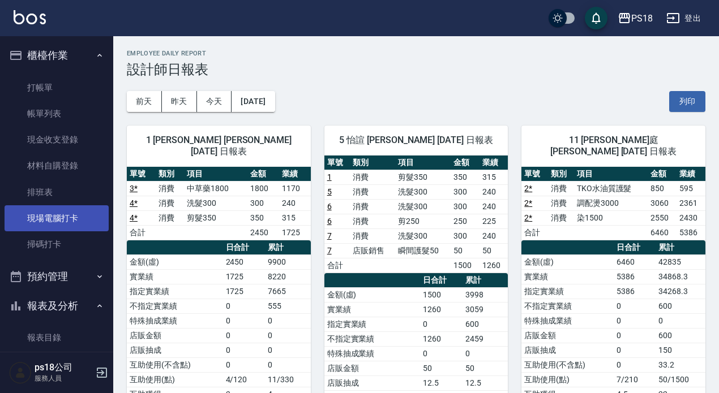
click at [62, 220] on link "現場電腦打卡" at bounding box center [57, 218] width 104 height 26
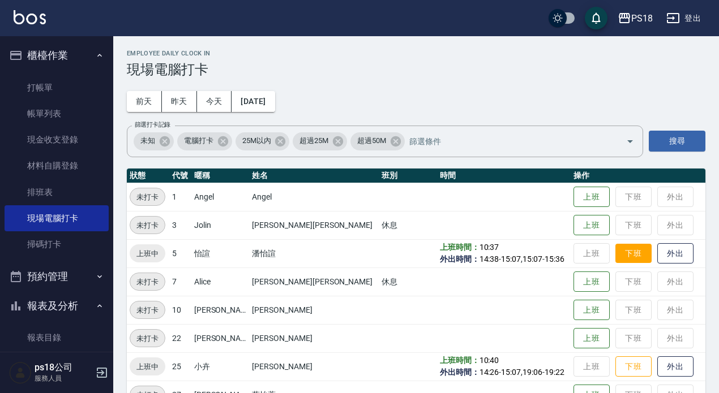
click at [615, 251] on button "下班" at bounding box center [633, 254] width 36 height 20
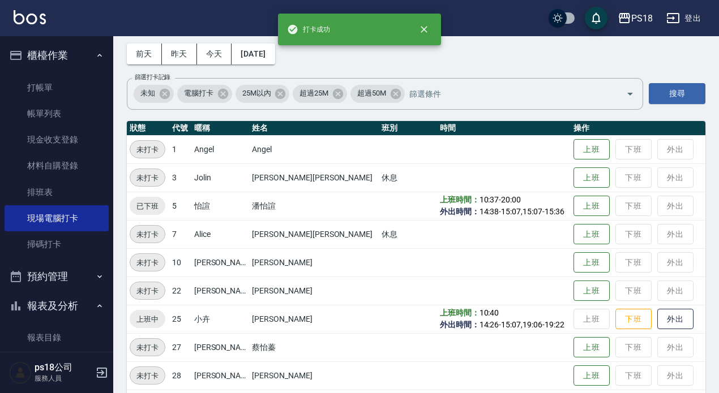
scroll to position [113, 0]
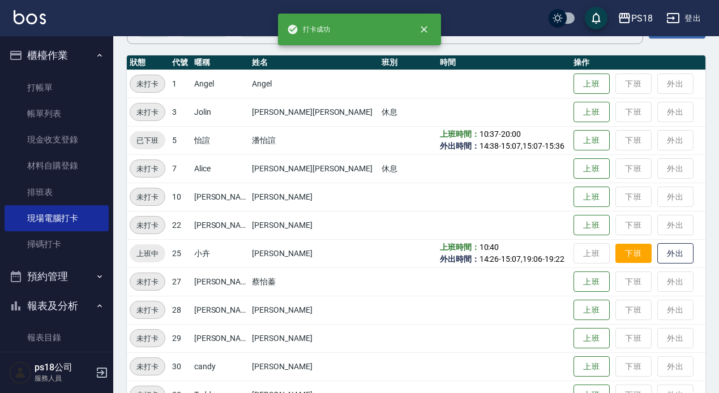
click at [615, 255] on button "下班" at bounding box center [633, 254] width 36 height 20
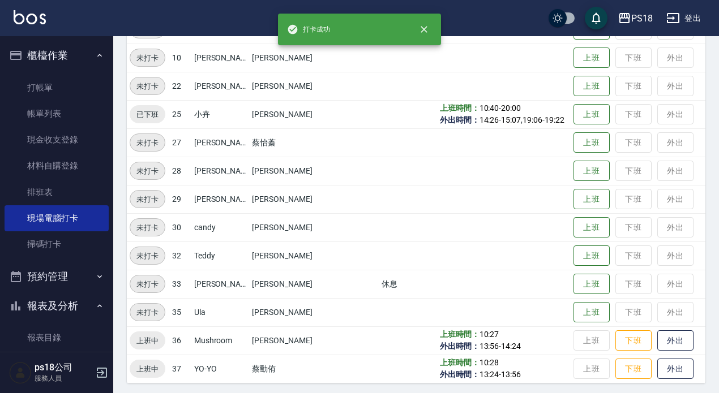
scroll to position [256, 0]
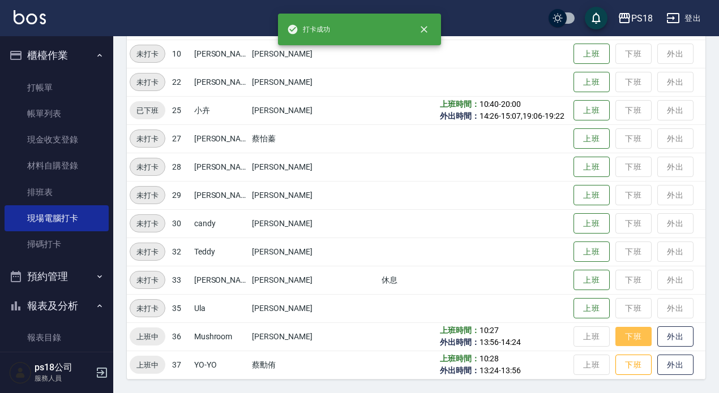
click at [615, 336] on button "下班" at bounding box center [633, 337] width 36 height 20
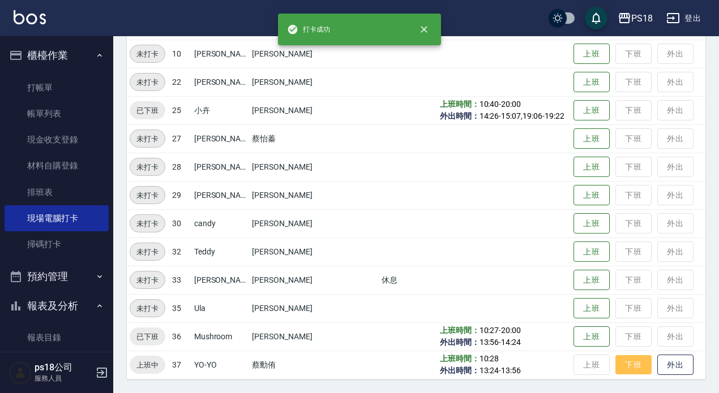
click at [615, 360] on button "下班" at bounding box center [633, 365] width 36 height 20
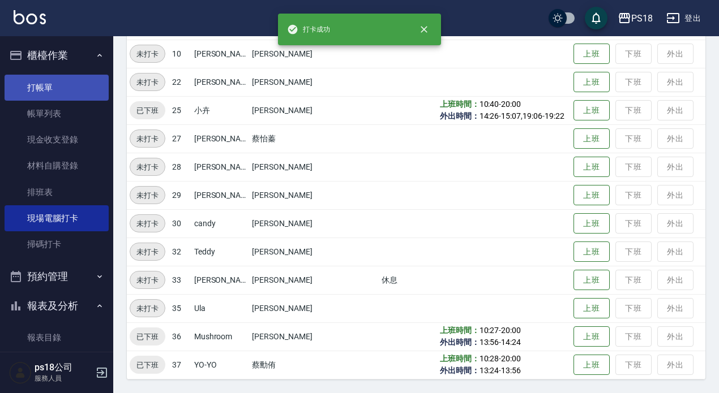
click at [46, 90] on link "打帳單" at bounding box center [57, 88] width 104 height 26
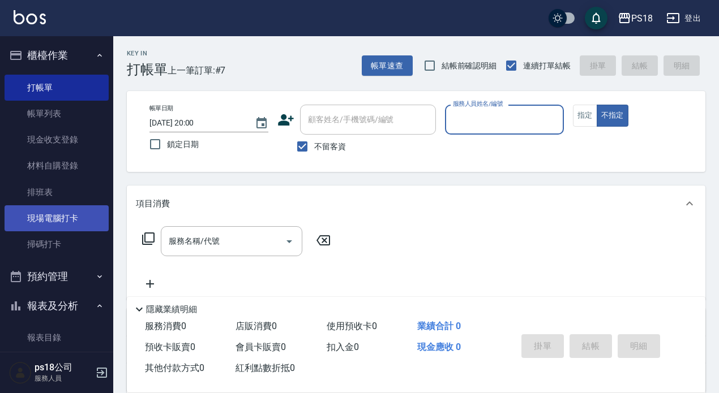
click at [50, 218] on link "現場電腦打卡" at bounding box center [57, 218] width 104 height 26
